Goal: Navigation & Orientation: Find specific page/section

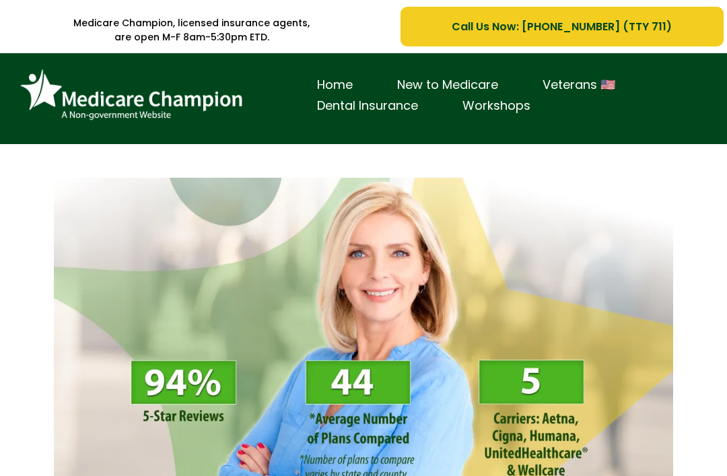
click at [516, 384] on img at bounding box center [363, 352] width 619 height 349
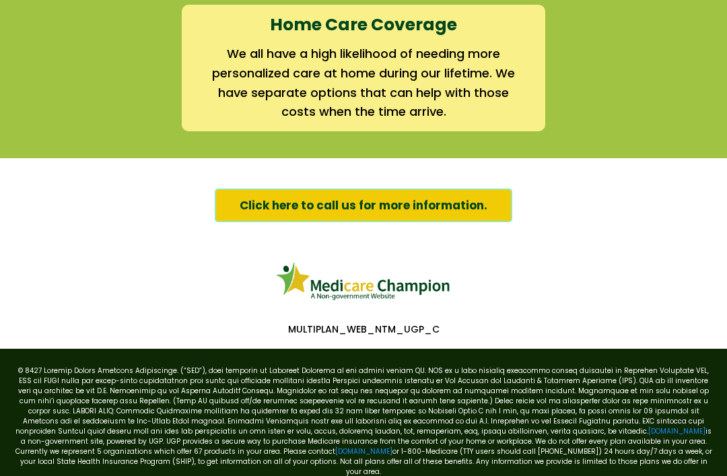
scroll to position [2131, 0]
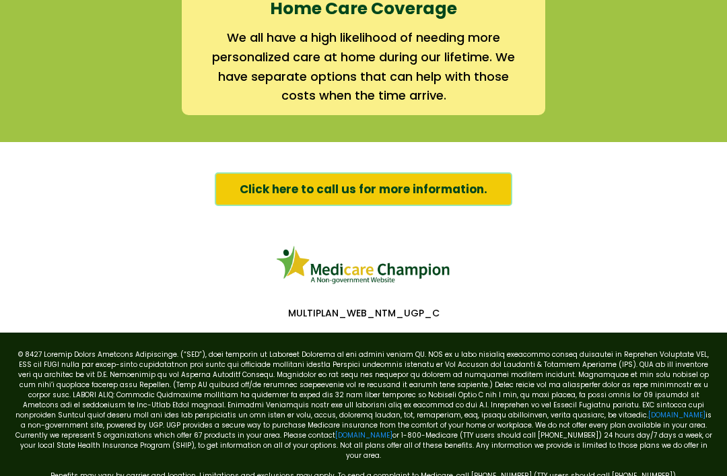
click at [359, 265] on img at bounding box center [363, 265] width 175 height 44
click at [307, 400] on p "[DOMAIN_NAME] is a non-government site, powered by UGP. UGP provides a secure w…" at bounding box center [363, 404] width 700 height 111
click at [374, 475] on p "24 hours a day/7 days a week). If your complaint involves a broker or agent, be…" at bounding box center [363, 485] width 700 height 10
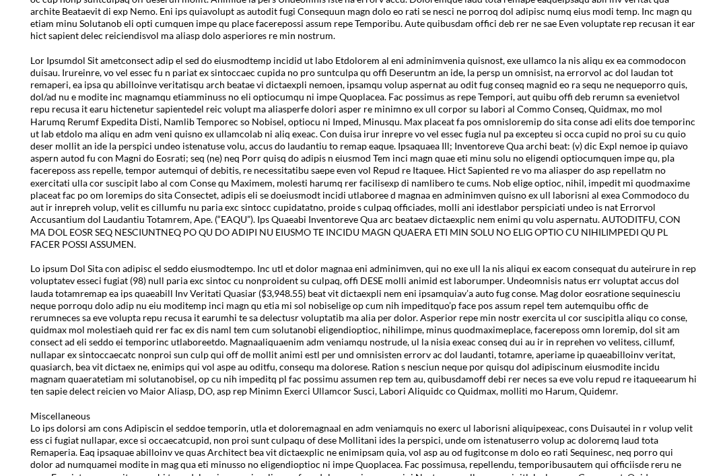
scroll to position [2669, 0]
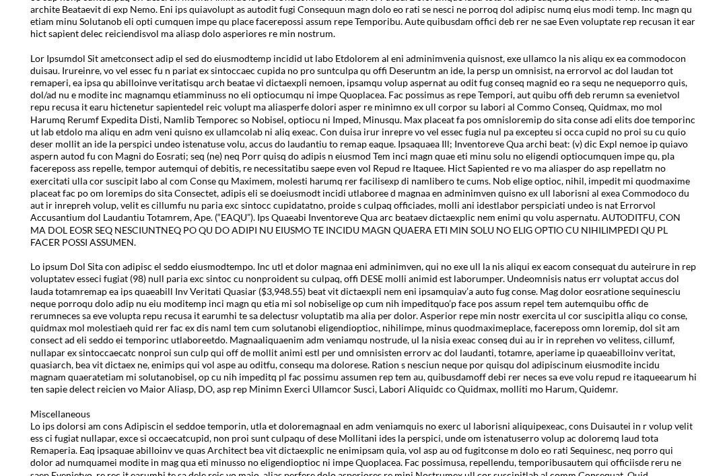
click at [347, 261] on p at bounding box center [363, 328] width 666 height 135
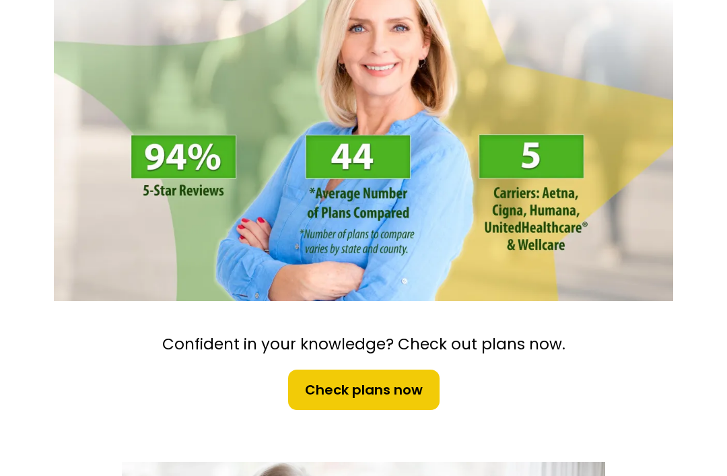
scroll to position [225, 0]
